Goal: Information Seeking & Learning: Learn about a topic

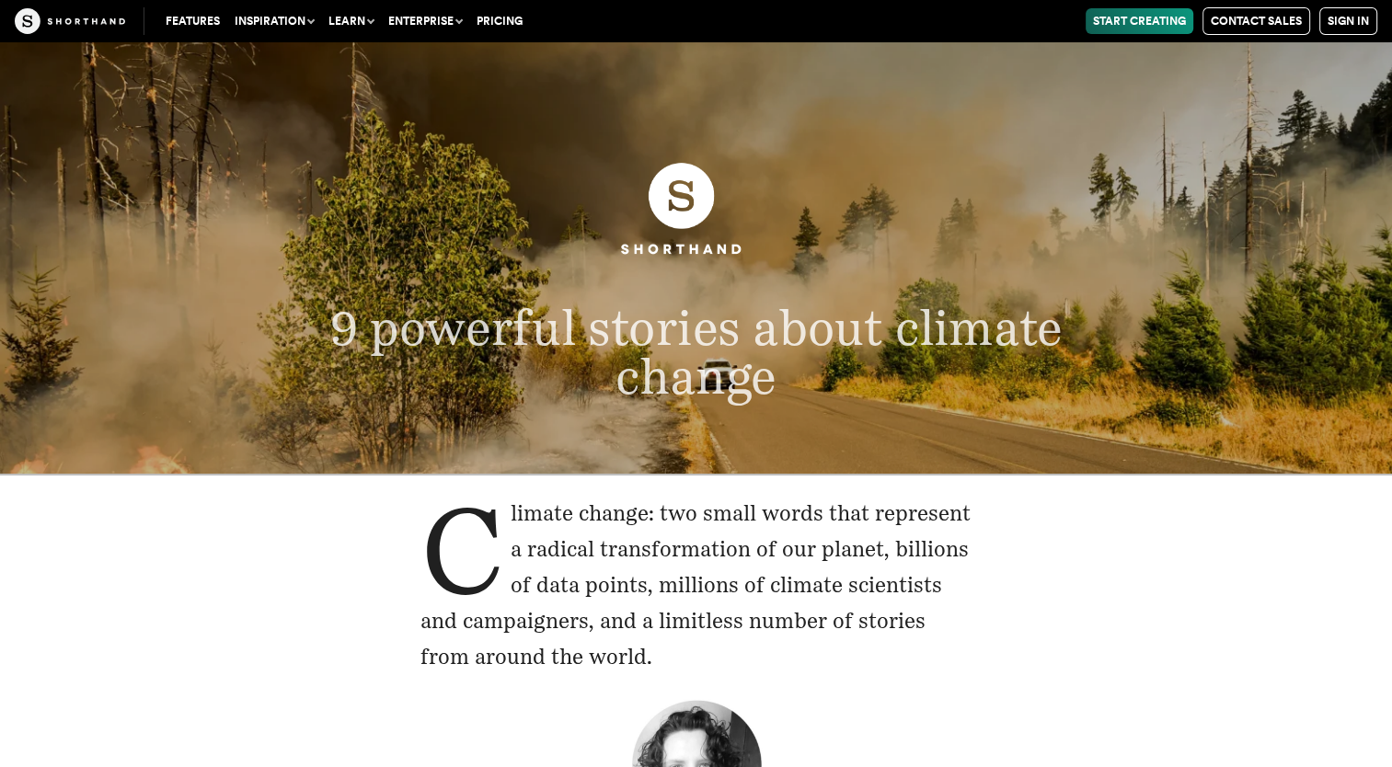
click at [100, 17] on img at bounding box center [70, 21] width 110 height 26
drag, startPoint x: 813, startPoint y: 425, endPoint x: 1027, endPoint y: 540, distance: 242.4
drag, startPoint x: 1027, startPoint y: 540, endPoint x: 1018, endPoint y: 534, distance: 10.0
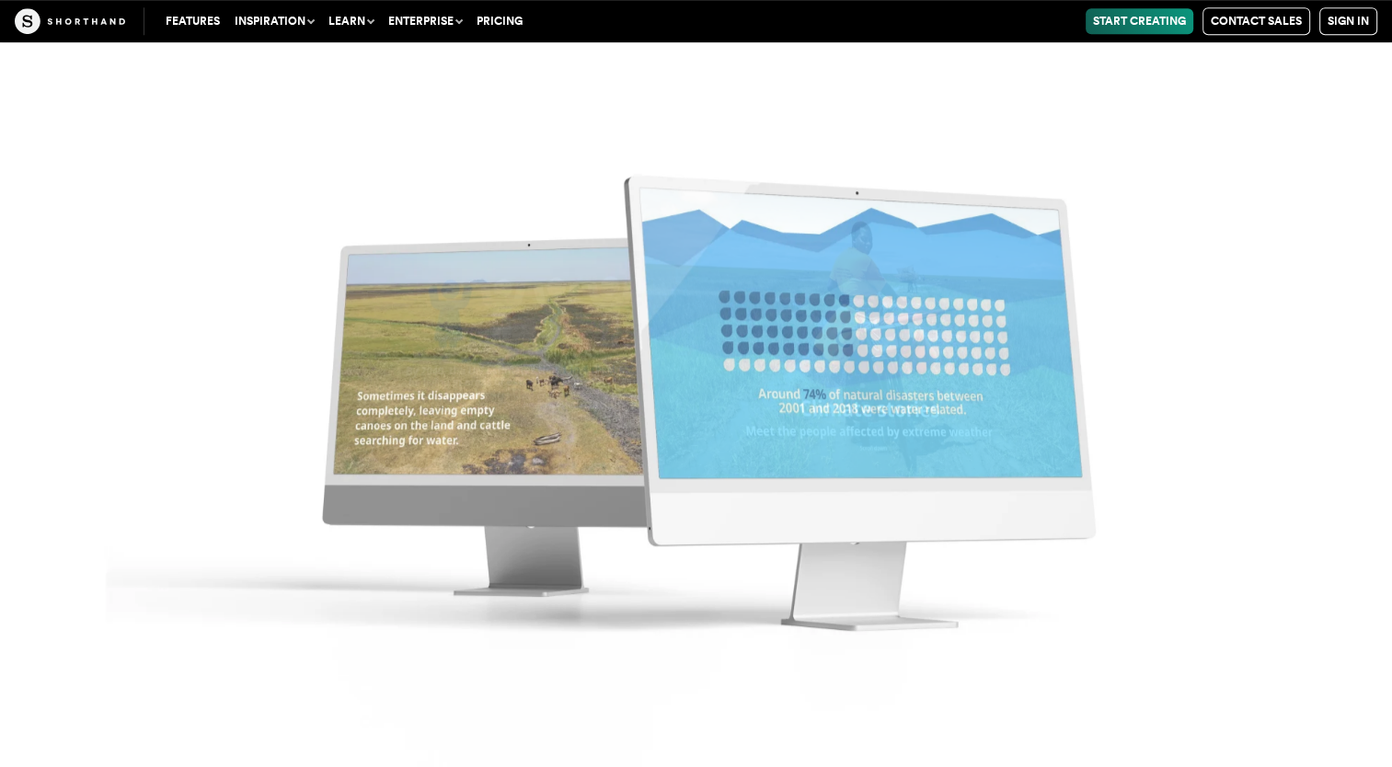
scroll to position [14534, 0]
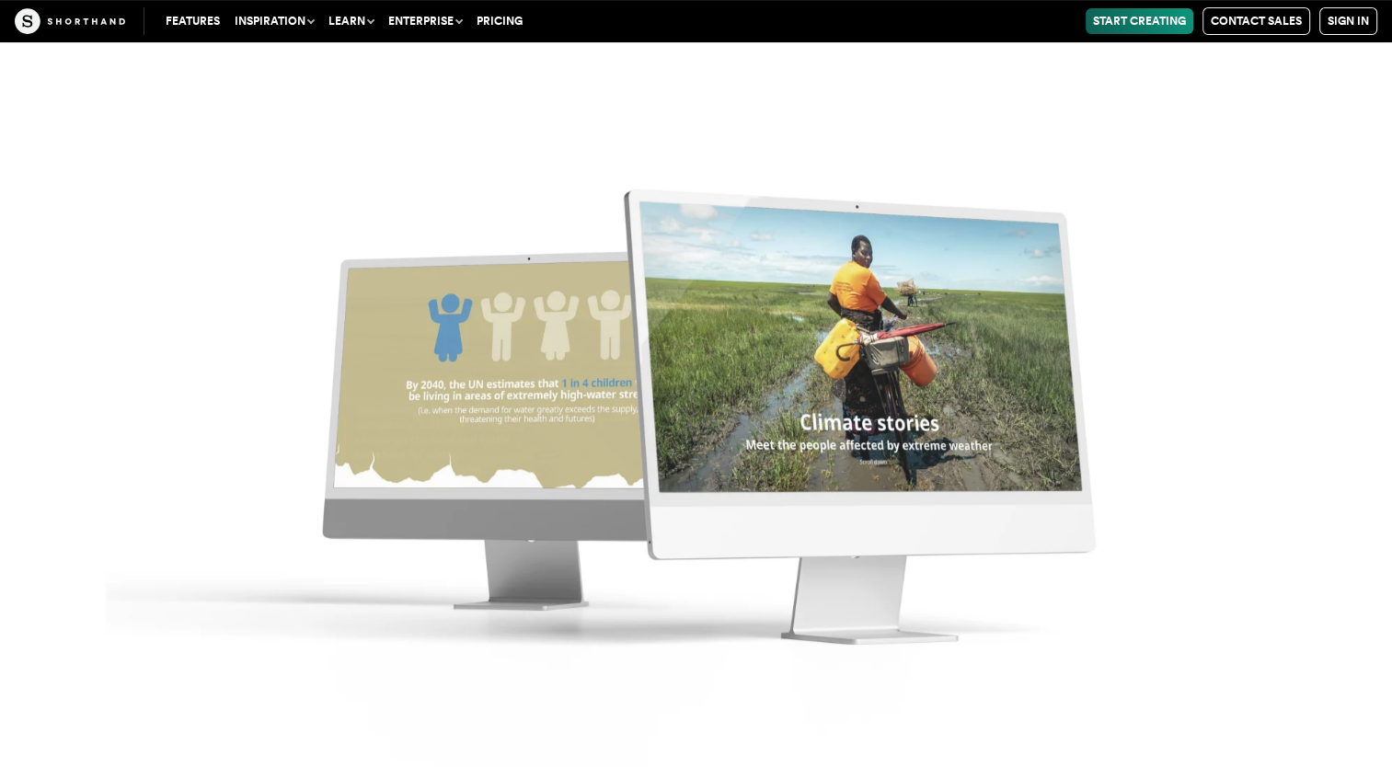
click at [65, 26] on img at bounding box center [70, 21] width 110 height 26
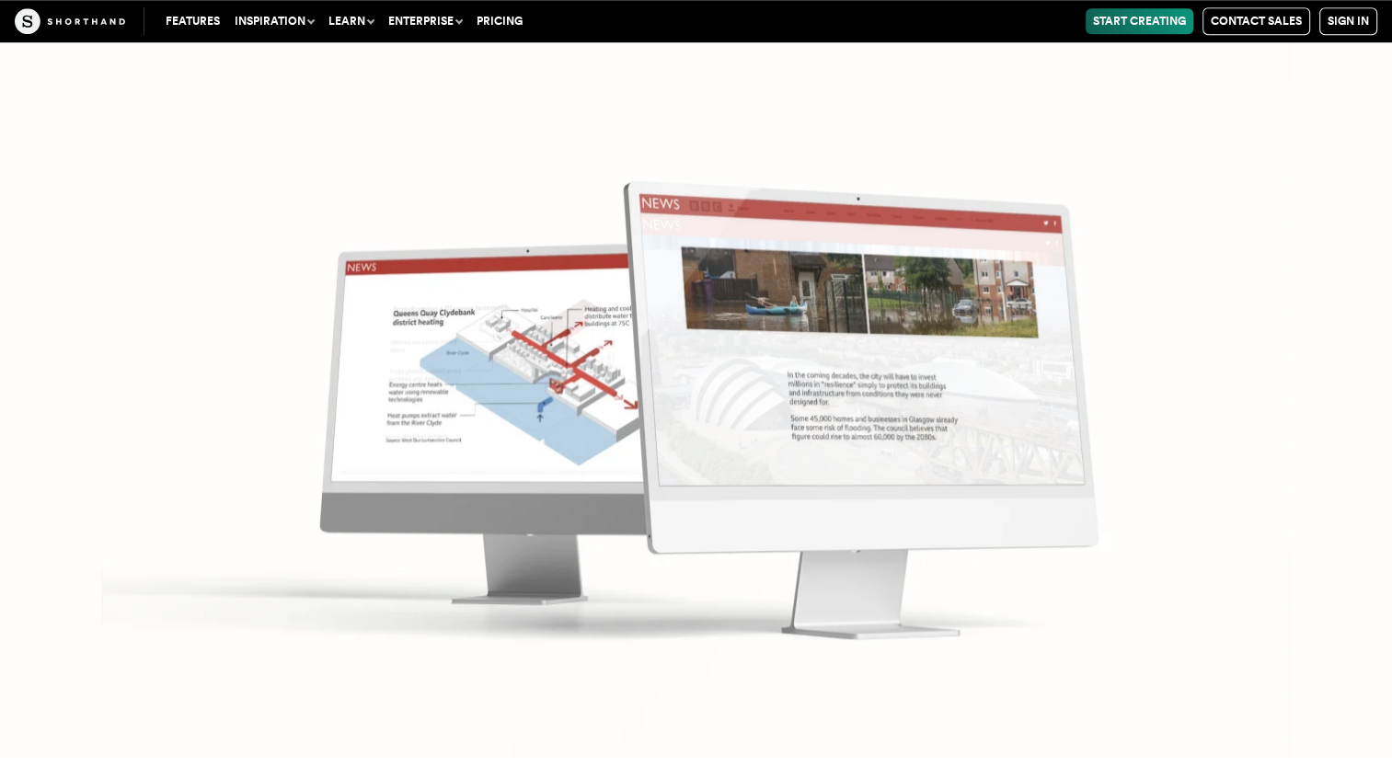
scroll to position [8371, 0]
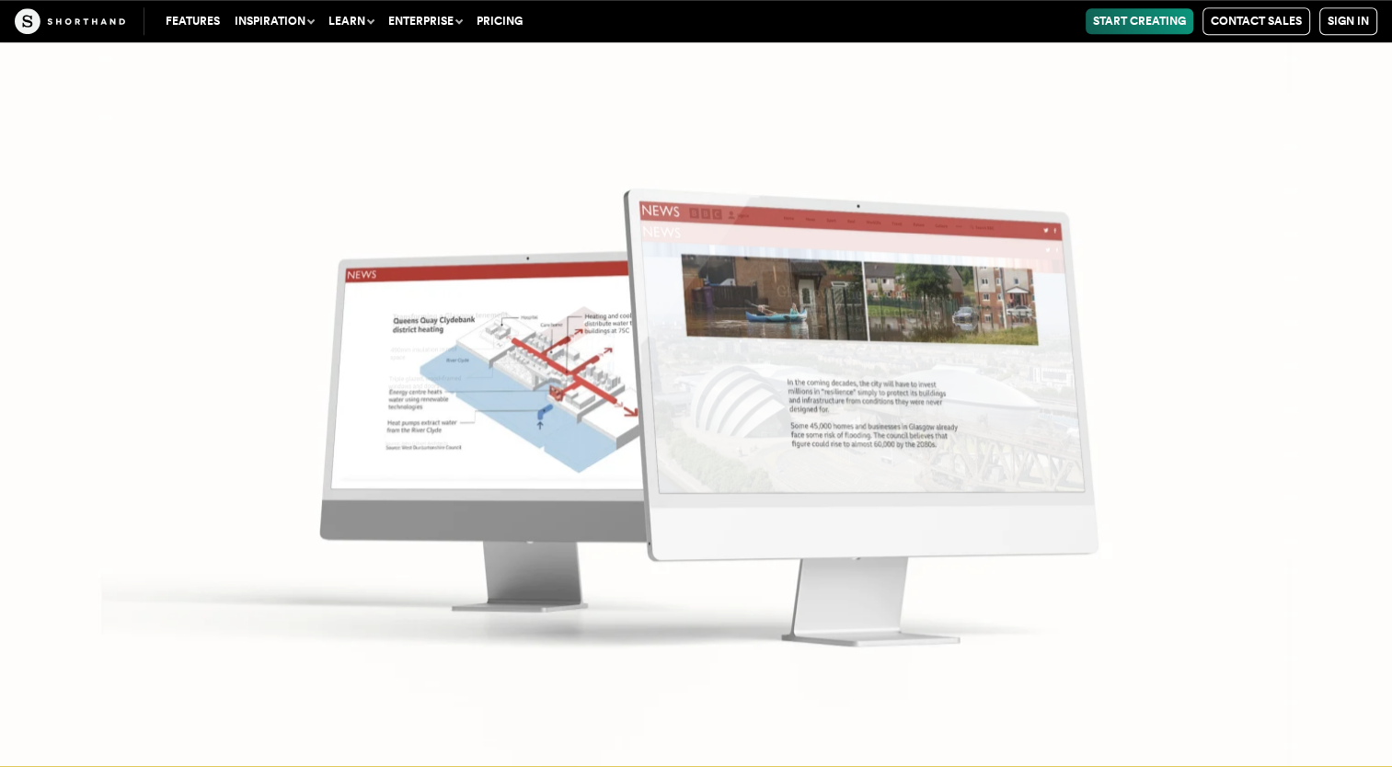
drag, startPoint x: 1155, startPoint y: 343, endPoint x: 213, endPoint y: 202, distance: 952.4
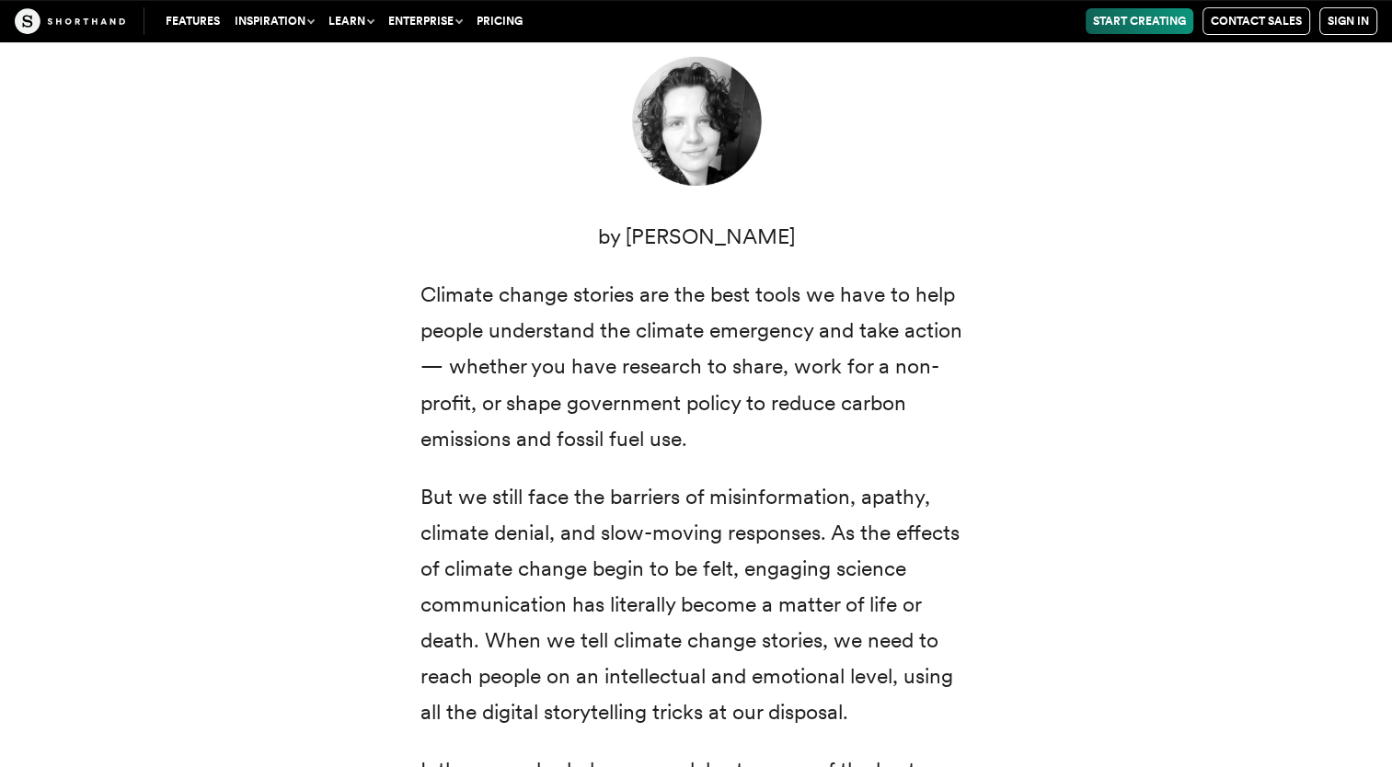
scroll to position [0, 0]
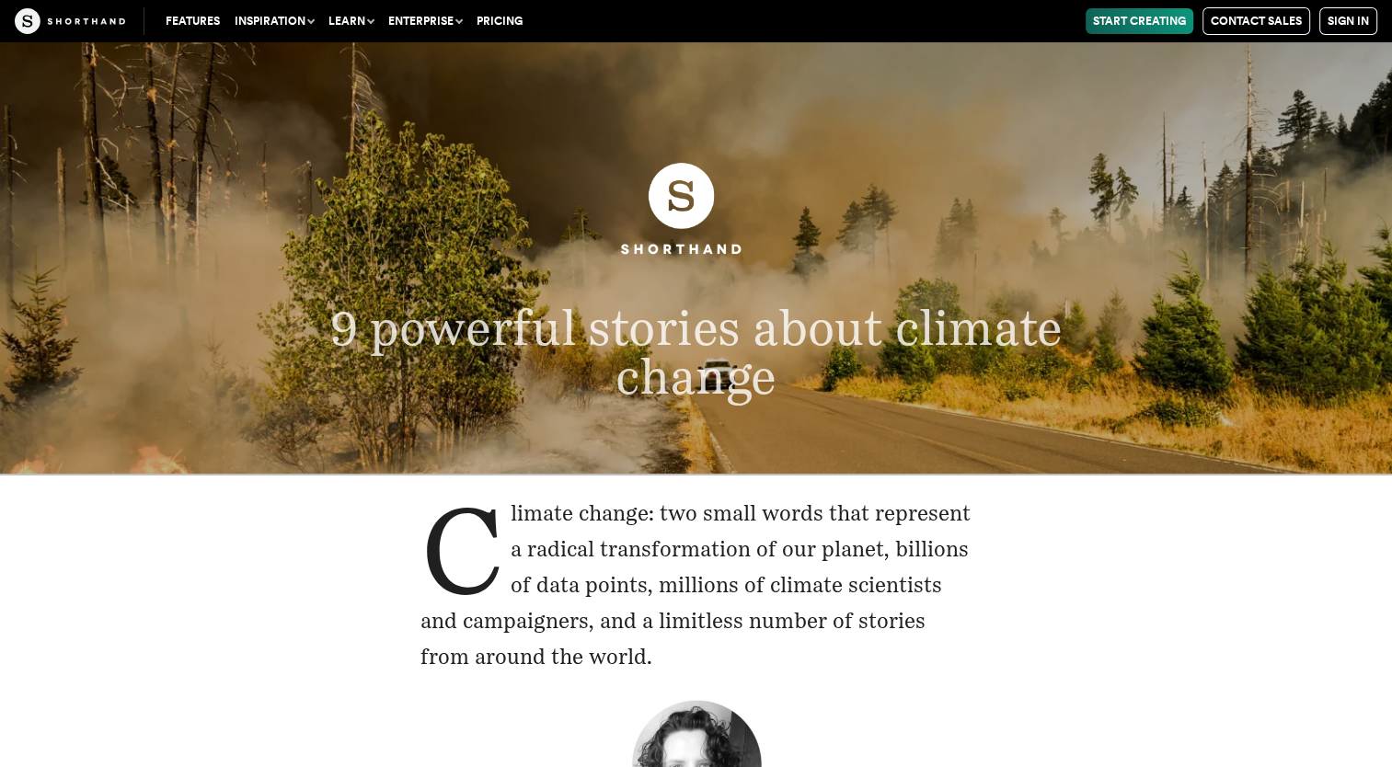
drag, startPoint x: 674, startPoint y: 219, endPoint x: 255, endPoint y: 607, distance: 571.5
drag, startPoint x: 1200, startPoint y: 0, endPoint x: 1166, endPoint y: 473, distance: 474.1
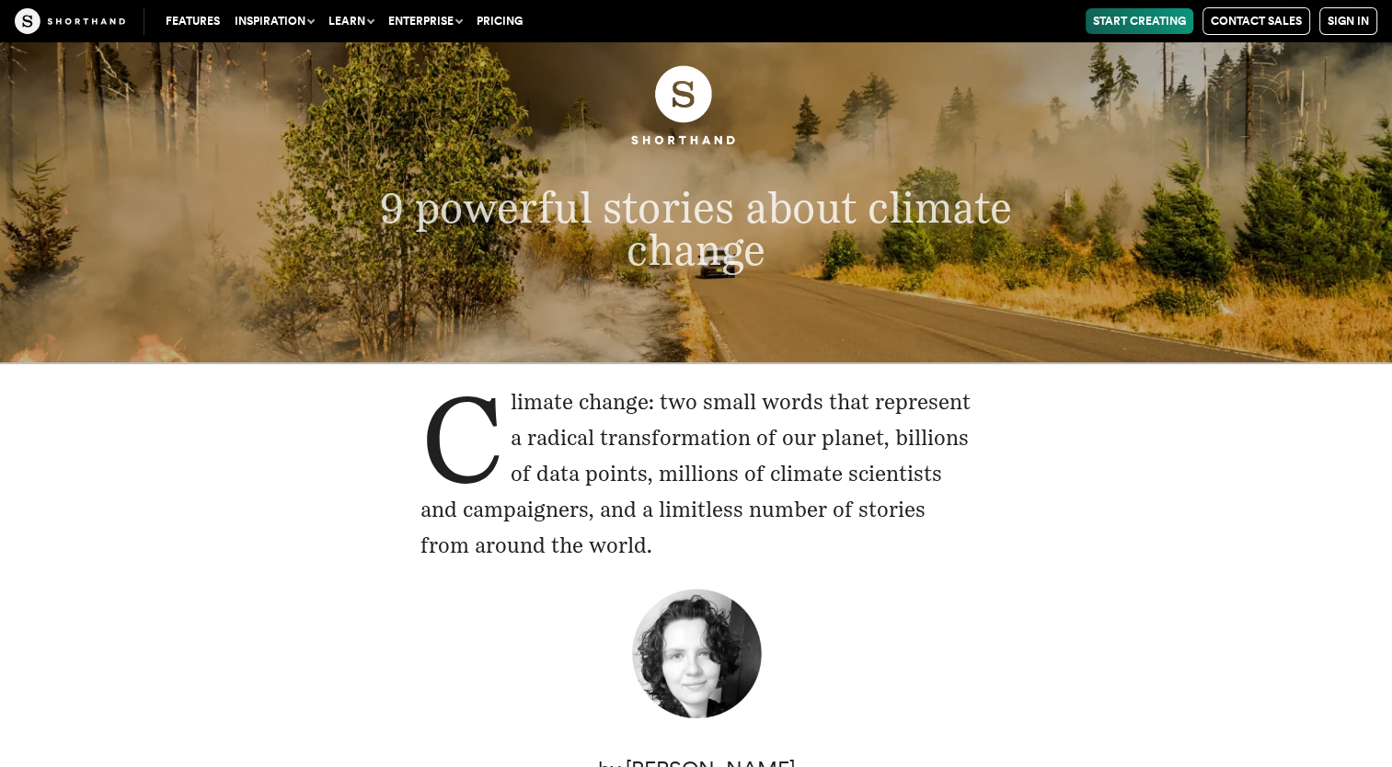
scroll to position [55, 0]
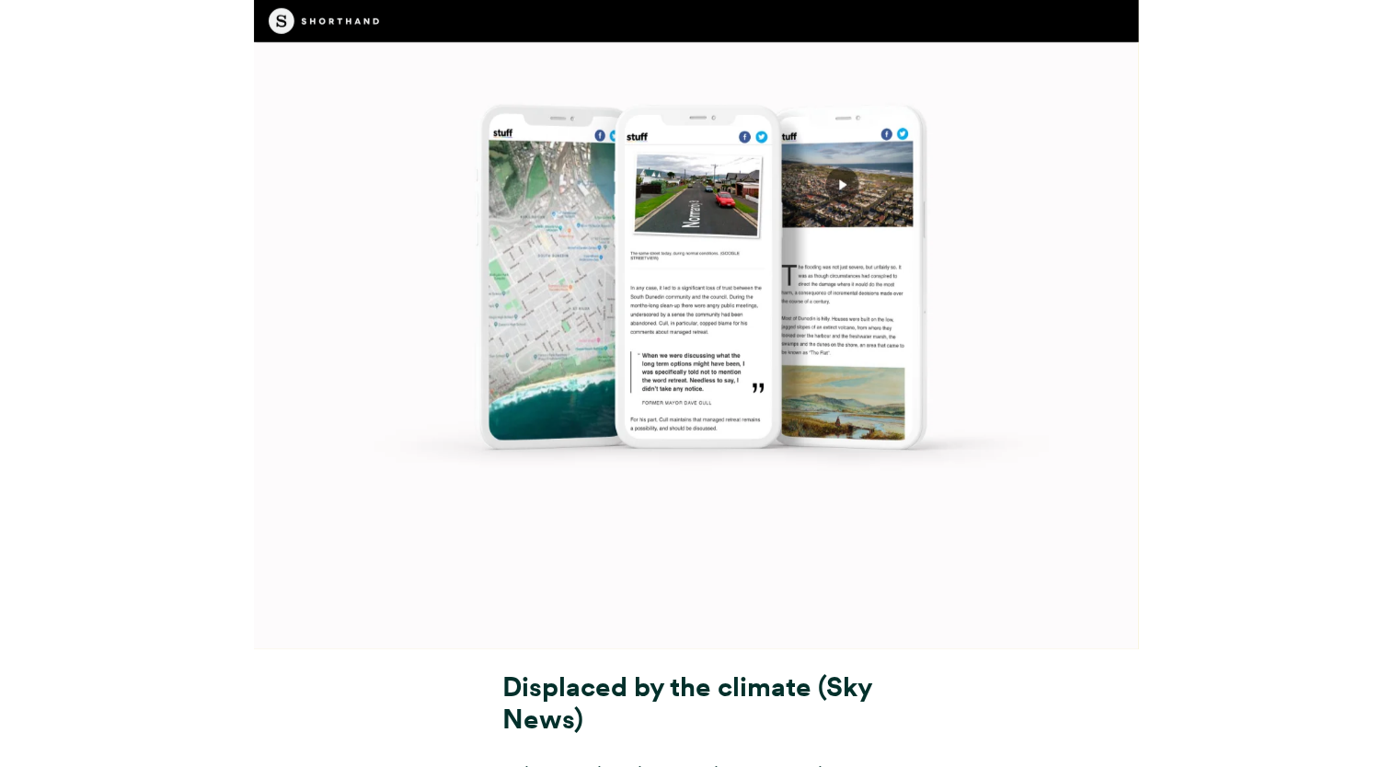
scroll to position [11591, 0]
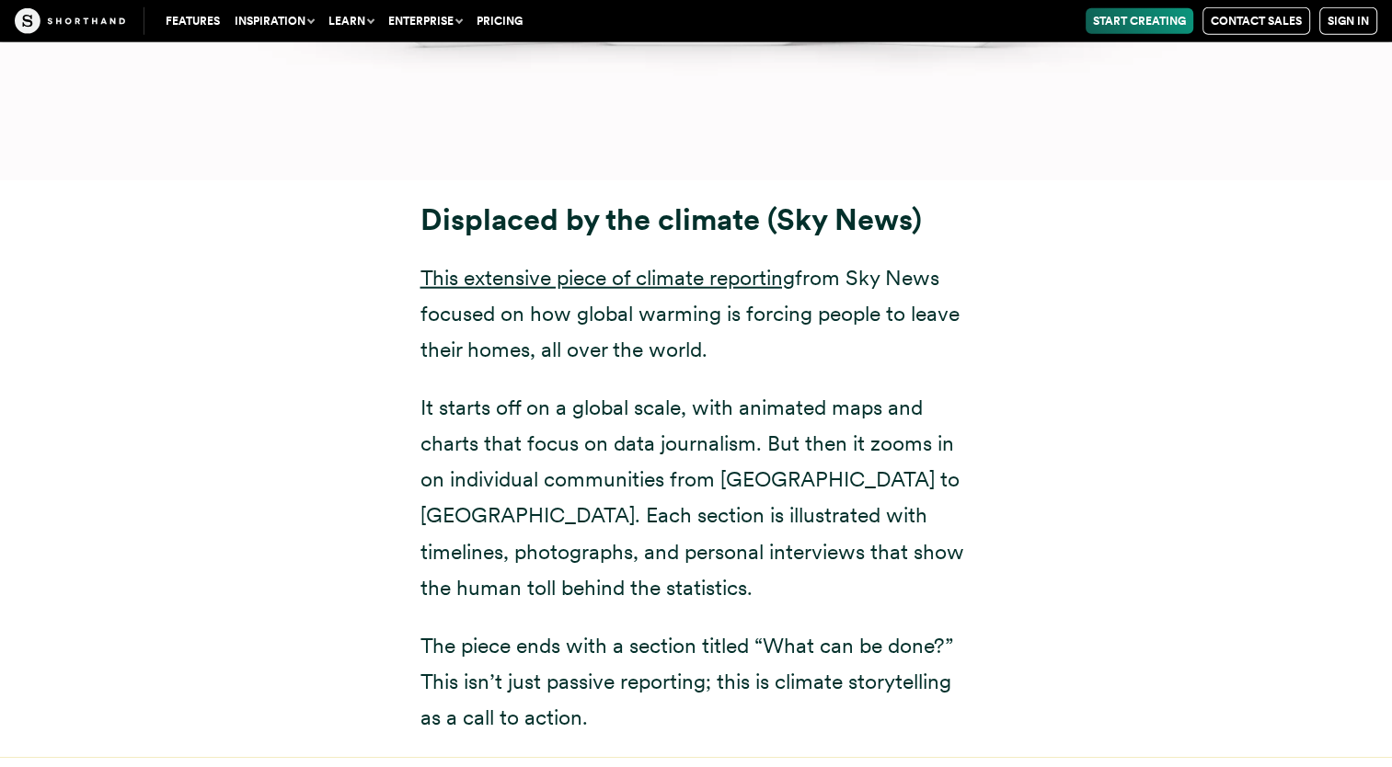
drag, startPoint x: 1357, startPoint y: 0, endPoint x: 258, endPoint y: 365, distance: 1157.5
